Goal: Transaction & Acquisition: Purchase product/service

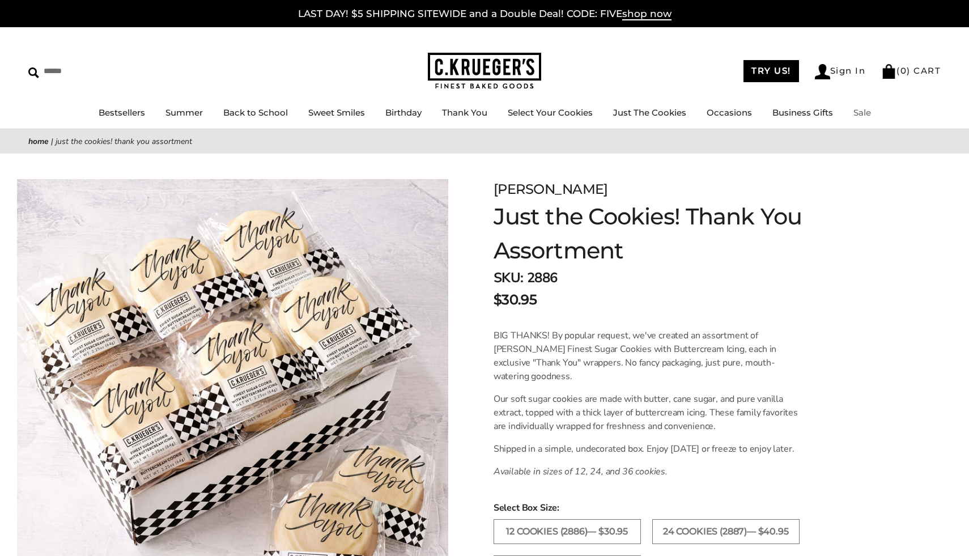
click at [862, 112] on link "Sale" at bounding box center [862, 112] width 18 height 11
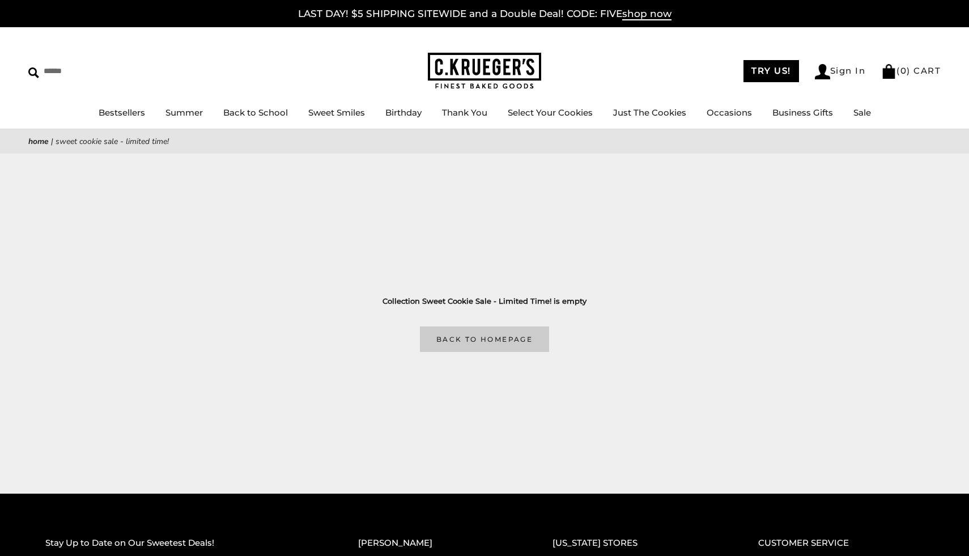
click at [466, 339] on link "Back to homepage" at bounding box center [484, 338] width 129 height 25
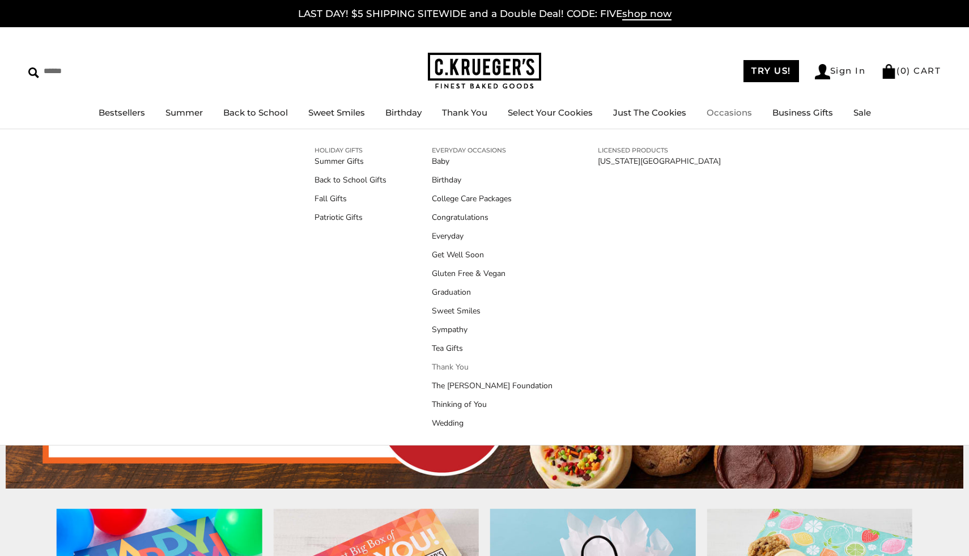
click at [450, 365] on link "Thank You" at bounding box center [492, 367] width 121 height 12
